Goal: Check status: Check status

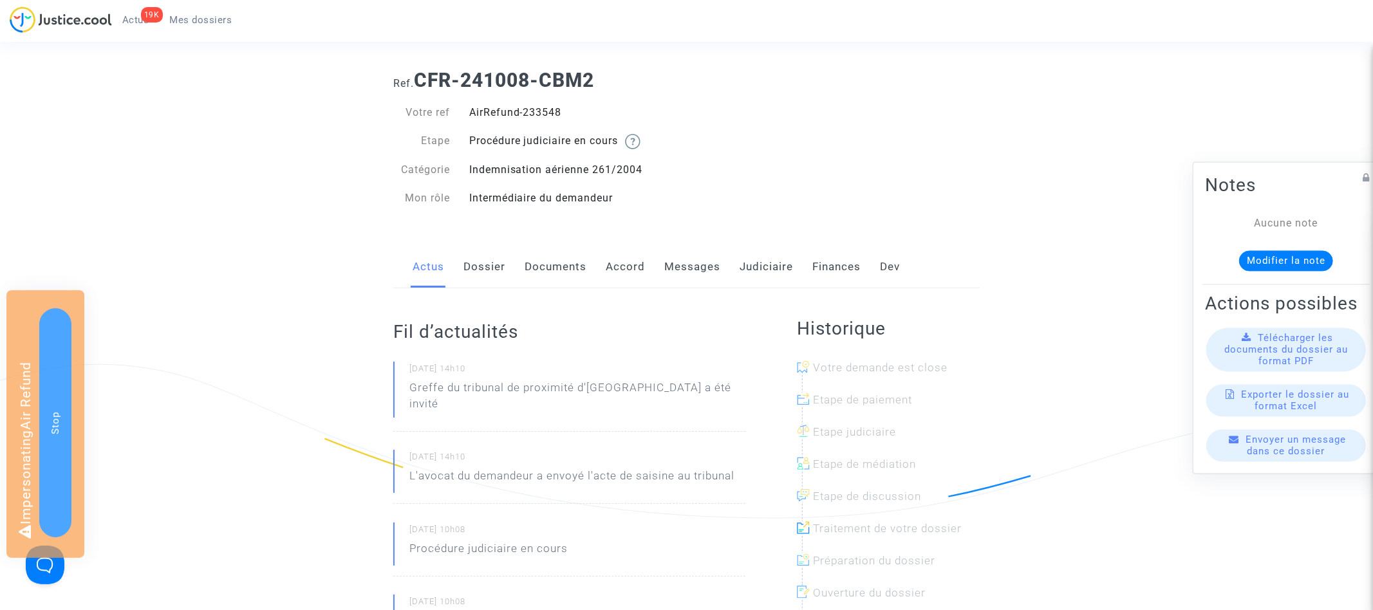
click at [582, 262] on link "Documents" at bounding box center [556, 267] width 62 height 42
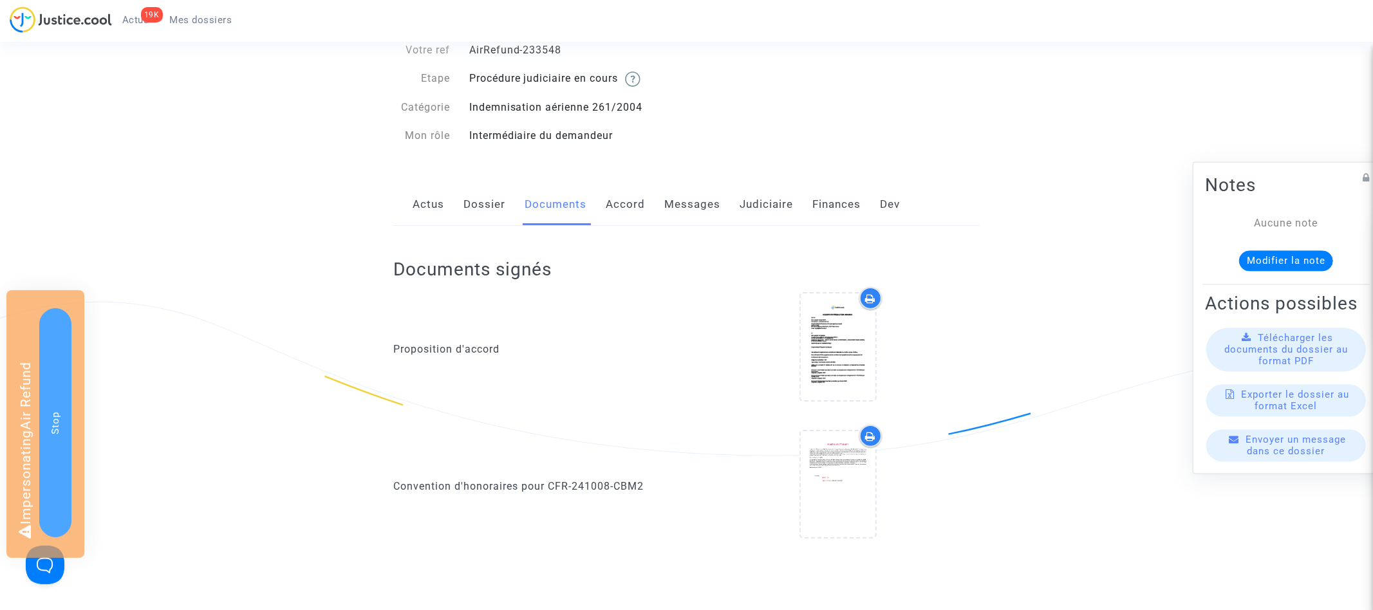
scroll to position [222, 0]
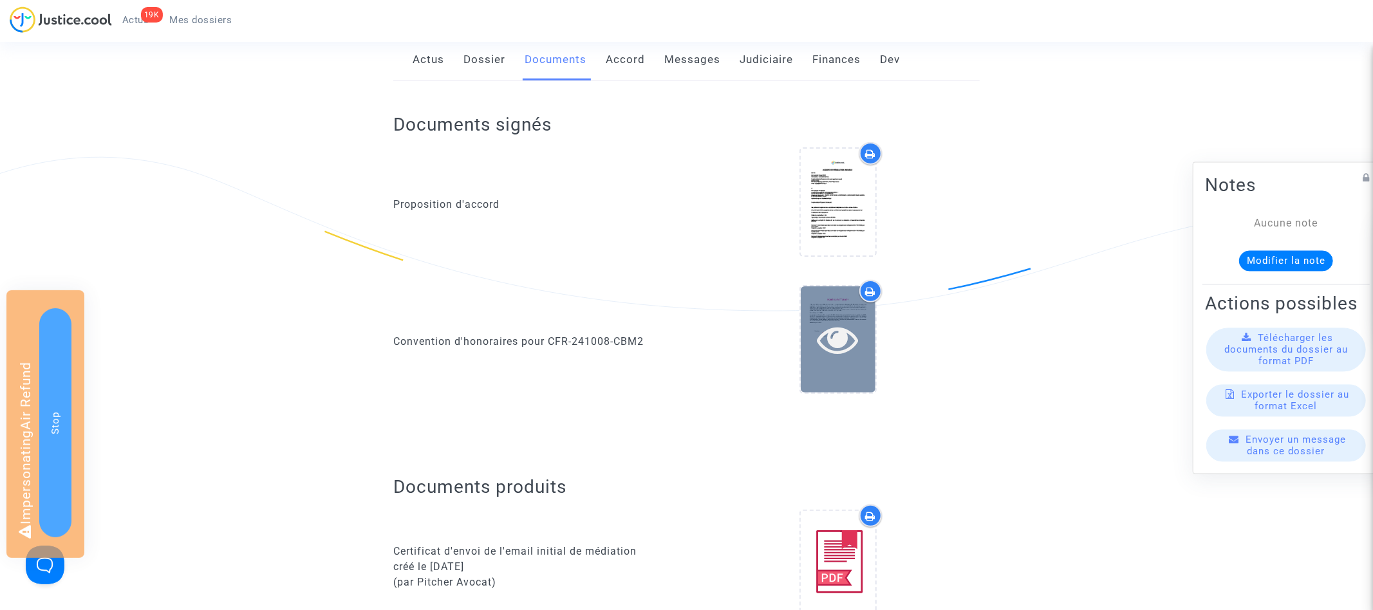
click at [852, 335] on icon at bounding box center [838, 339] width 42 height 41
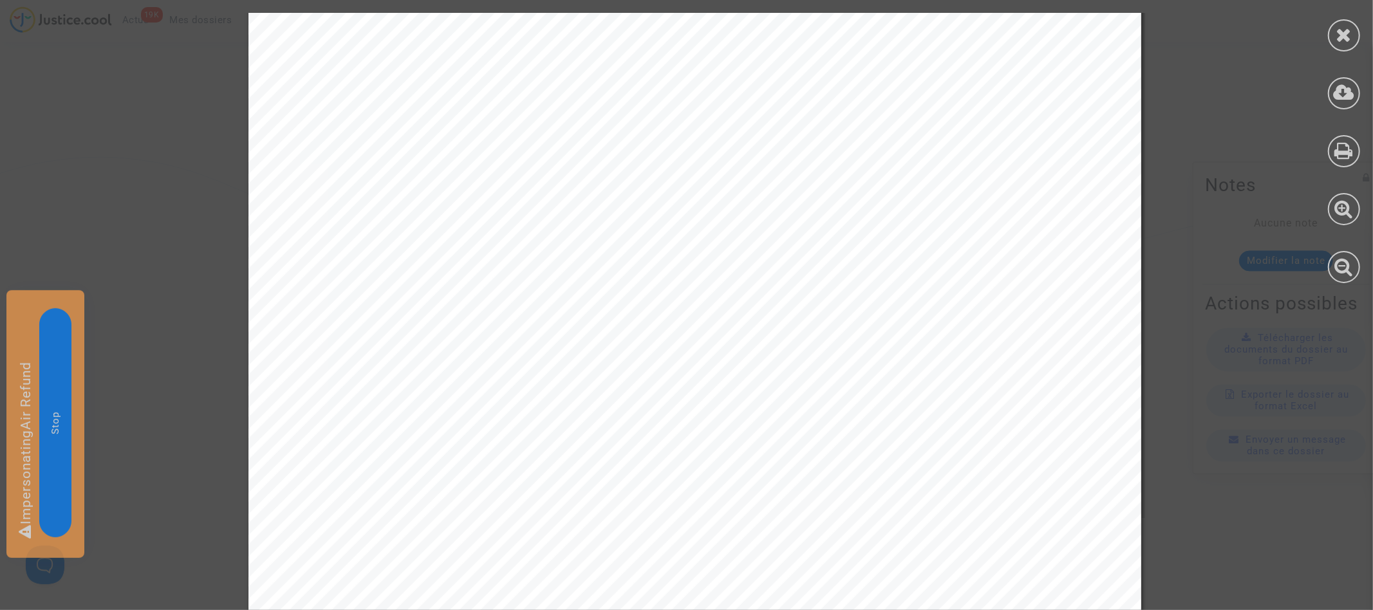
scroll to position [0, 0]
click at [1351, 26] on icon at bounding box center [1344, 34] width 16 height 19
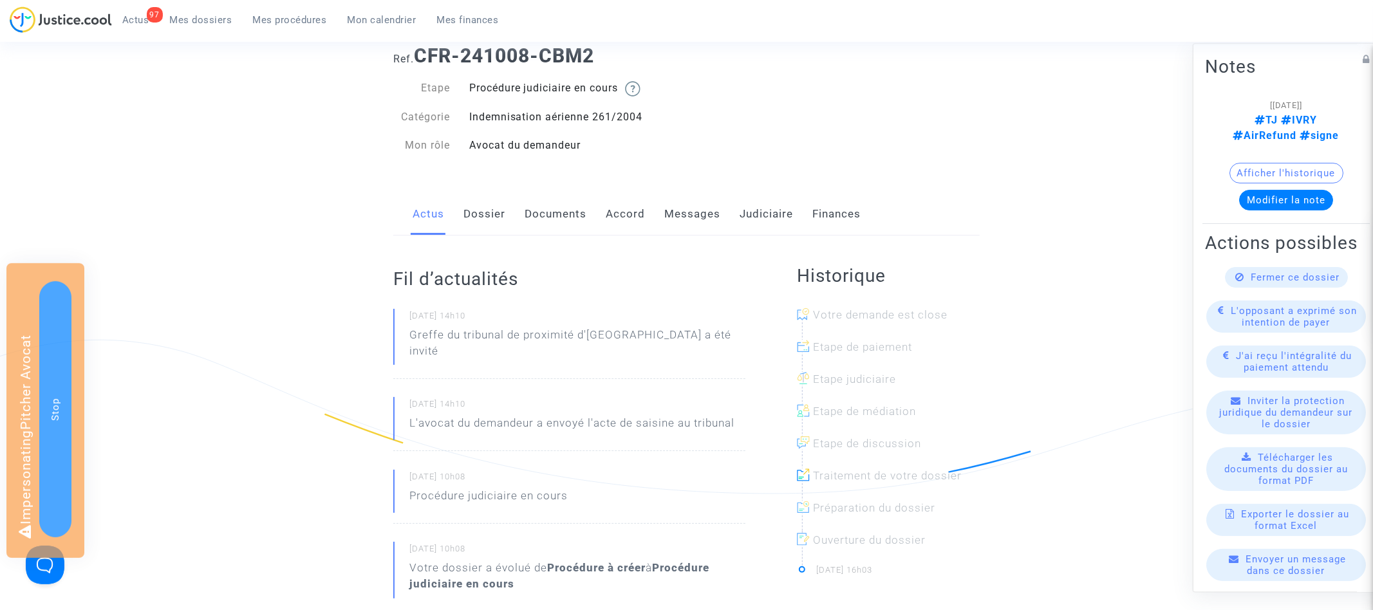
click at [1319, 163] on button "Afficher l'historique" at bounding box center [1286, 173] width 114 height 21
